Goal: Task Accomplishment & Management: Use online tool/utility

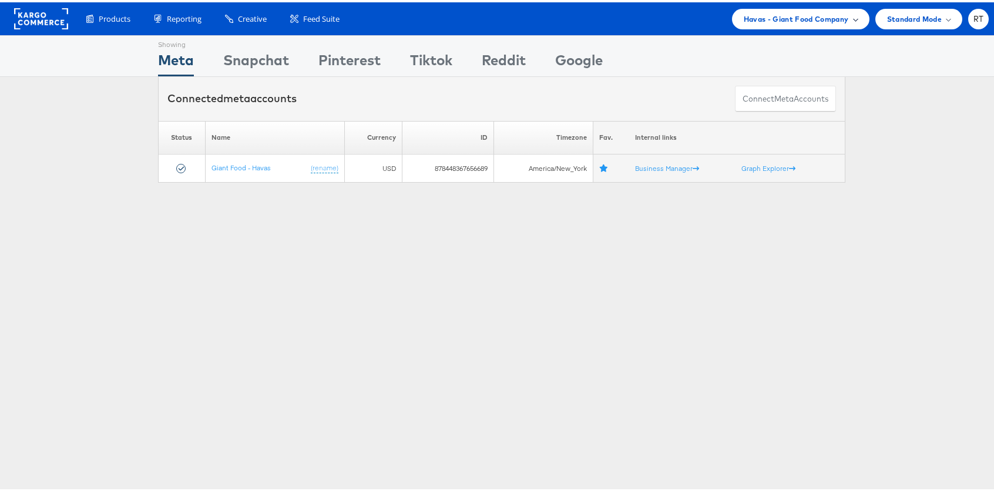
click at [775, 16] on span "Havas - Giant Food Company" at bounding box center [795, 17] width 105 height 12
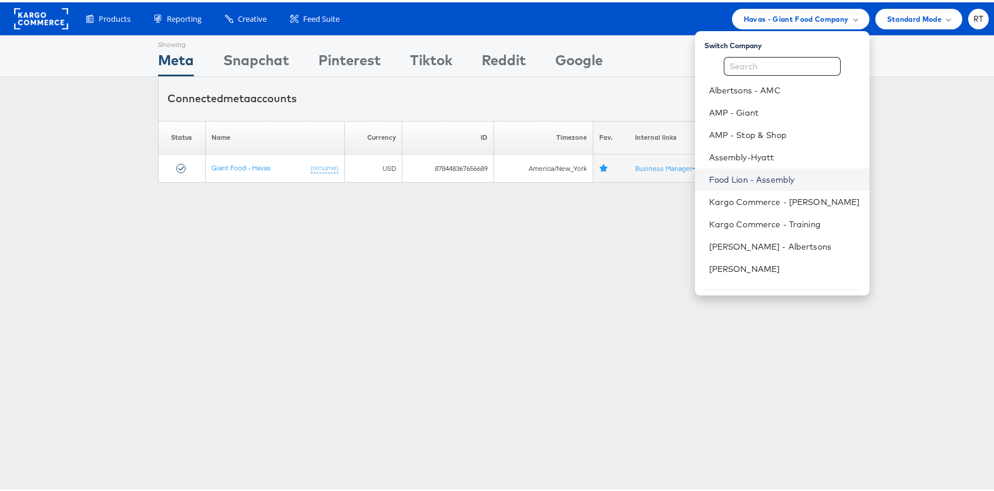
click at [765, 174] on link "Food Lion - Assembly" at bounding box center [784, 177] width 151 height 12
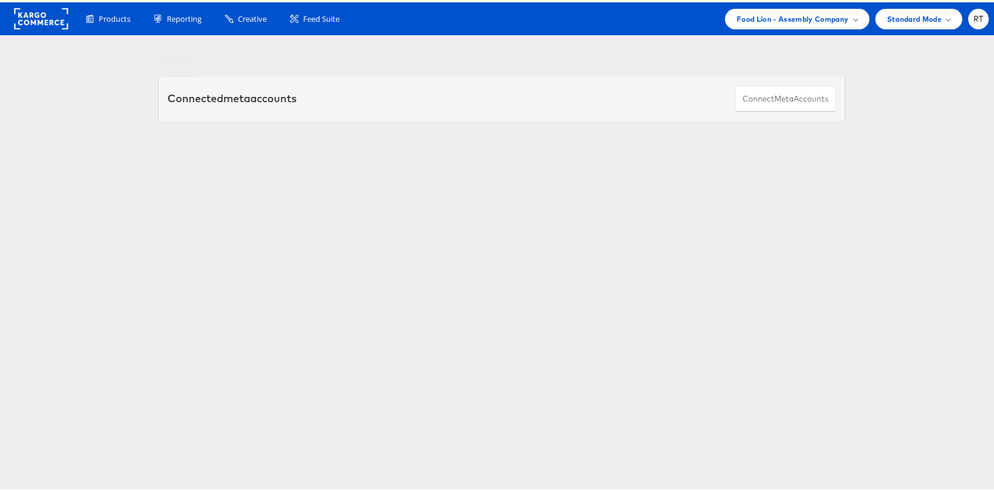
click at [219, 165] on link "Food Lion" at bounding box center [229, 165] width 31 height 9
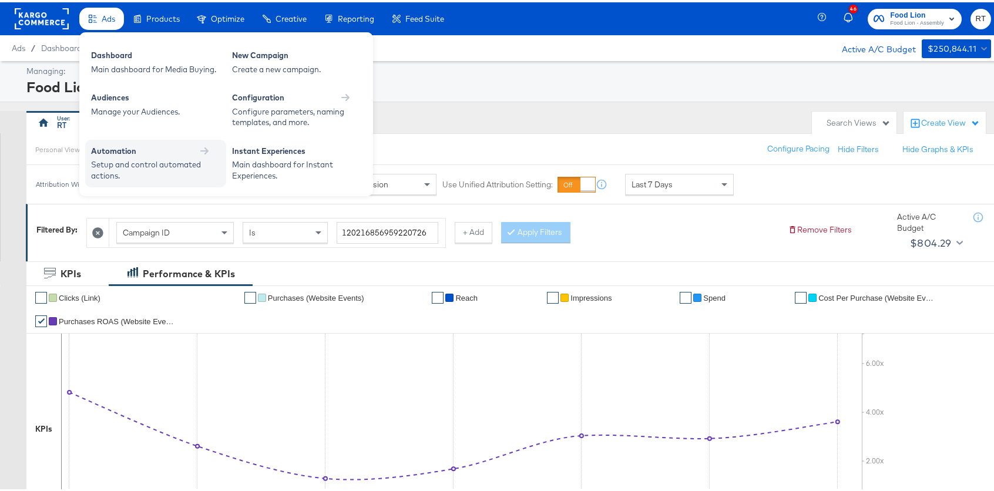
click at [136, 170] on div "Setup and control automated actions." at bounding box center [149, 168] width 117 height 22
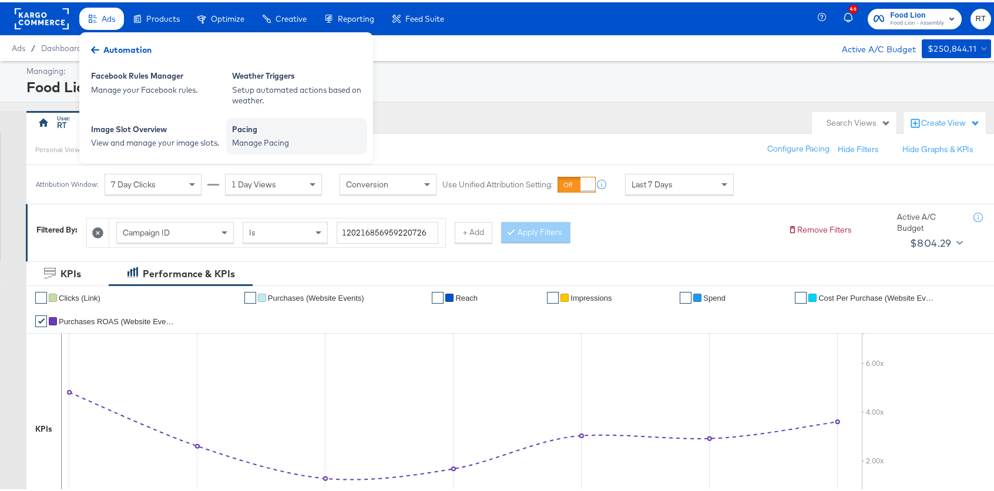
click at [260, 130] on div "Pacing" at bounding box center [296, 129] width 129 height 14
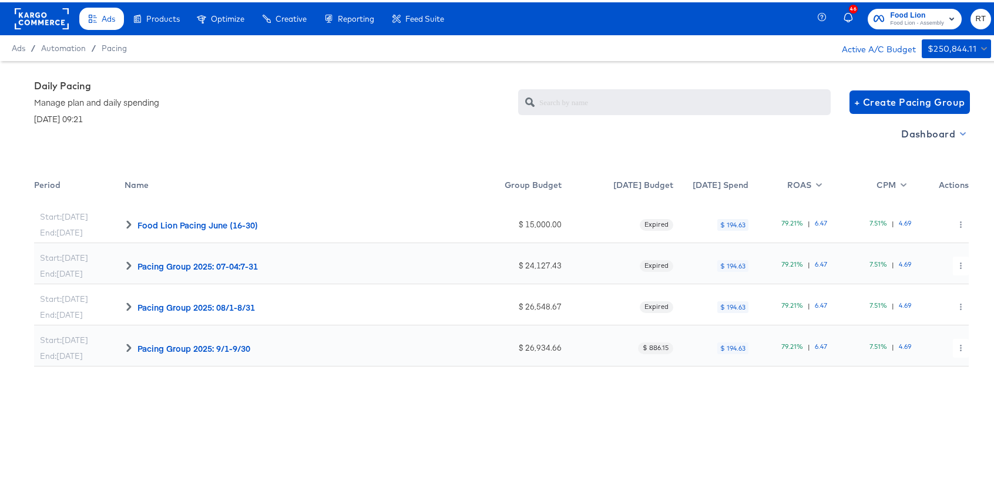
click at [922, 140] on button "Dashboard" at bounding box center [932, 131] width 72 height 19
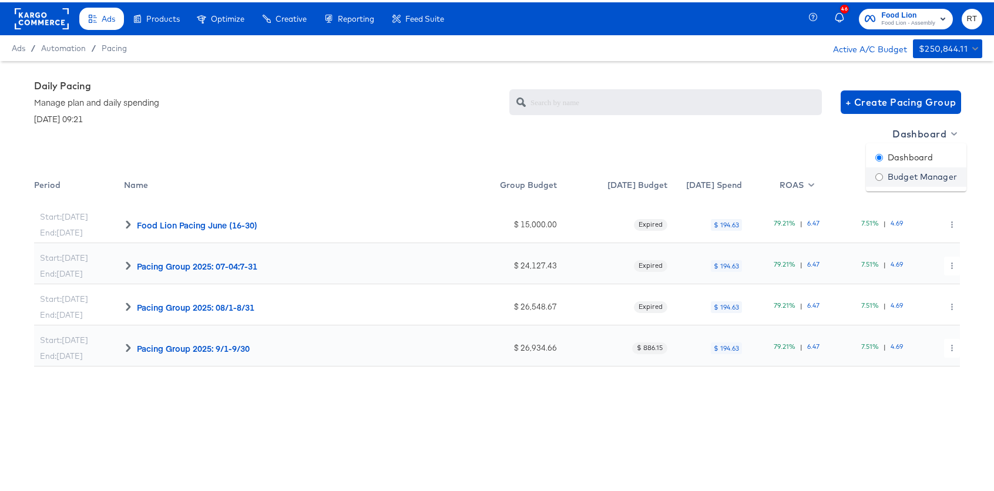
click at [915, 177] on div "Budget Manager" at bounding box center [916, 175] width 82 height 12
radio input "false"
radio input "true"
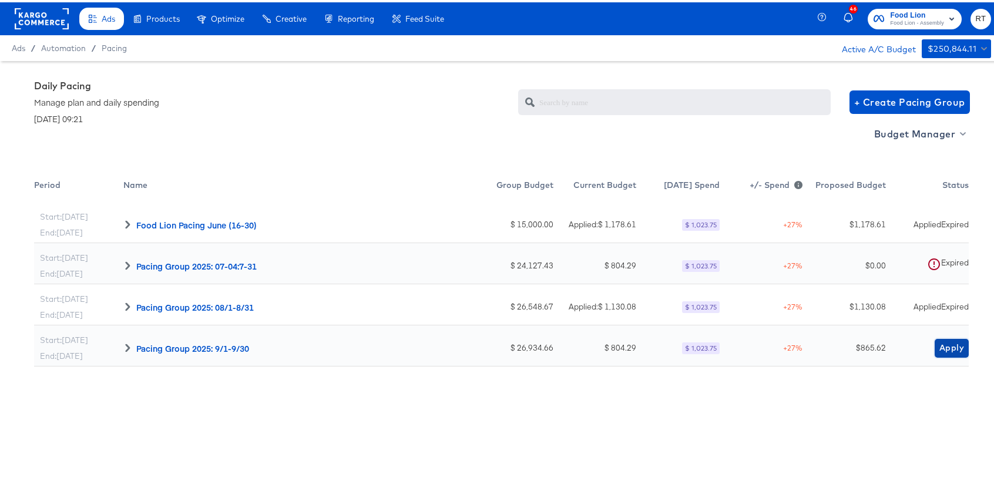
click at [943, 345] on span "Apply" at bounding box center [951, 345] width 25 height 15
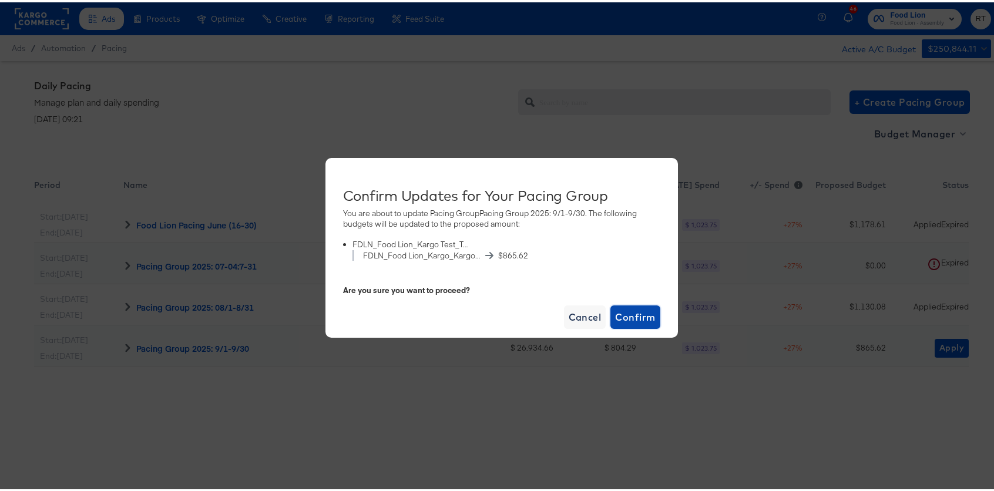
click at [629, 315] on span "Confirm" at bounding box center [635, 315] width 40 height 16
